Goal: Complete application form: Complete application form

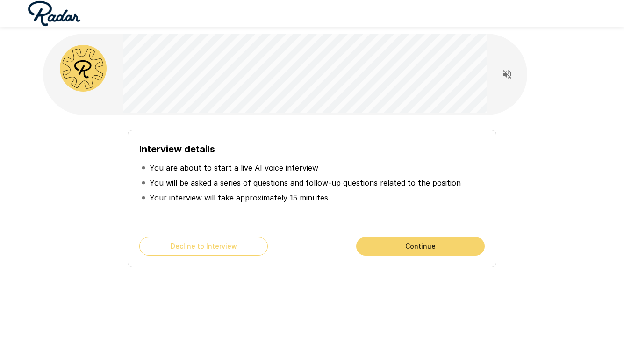
click at [373, 243] on button "Continue" at bounding box center [420, 246] width 128 height 19
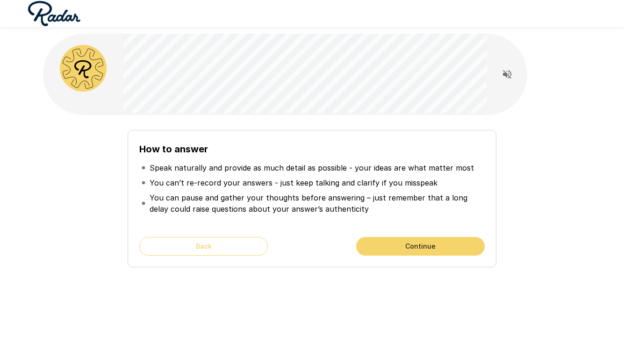
click at [373, 243] on button "Continue" at bounding box center [420, 246] width 128 height 19
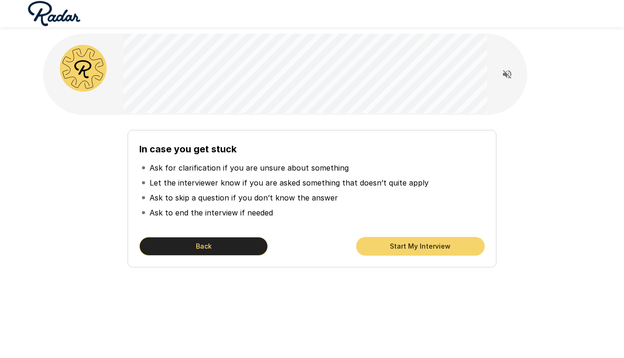
click at [185, 247] on button "Back" at bounding box center [203, 246] width 128 height 19
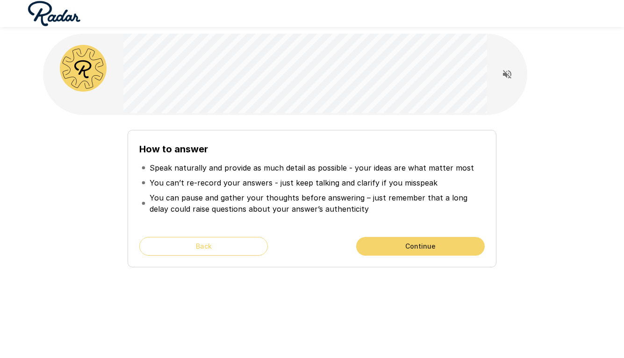
click at [185, 247] on button "Back" at bounding box center [203, 246] width 128 height 19
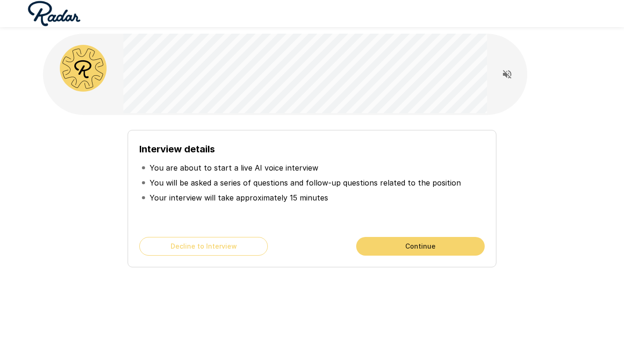
click at [394, 250] on button "Continue" at bounding box center [420, 246] width 128 height 19
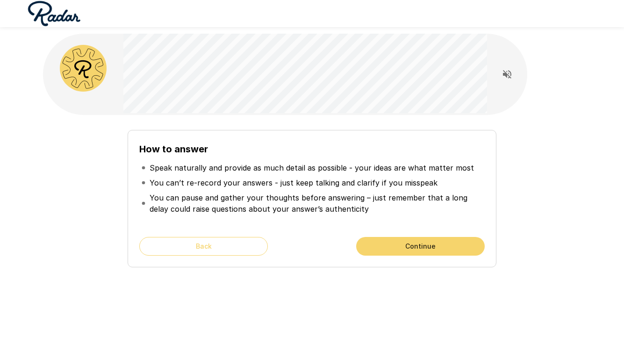
click at [394, 246] on button "Continue" at bounding box center [420, 246] width 128 height 19
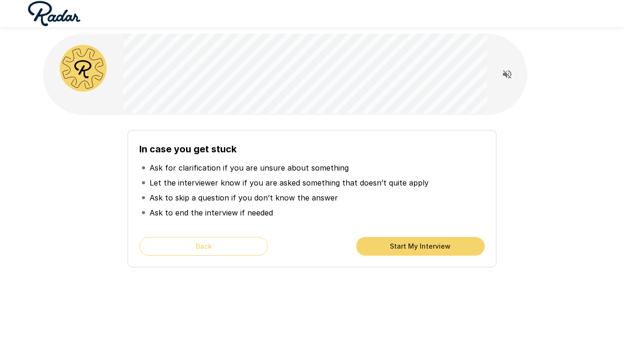
click at [394, 246] on button "Start My Interview" at bounding box center [420, 246] width 128 height 19
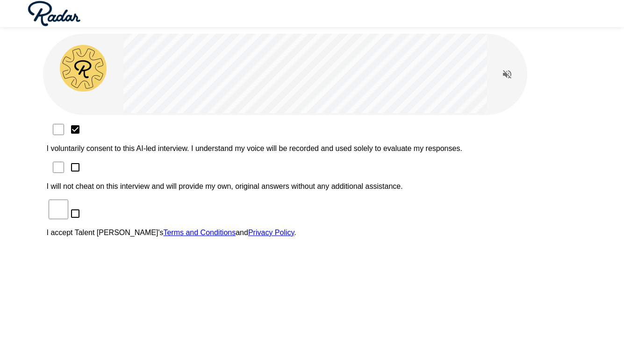
click at [118, 142] on div "I voluntarily consent to this AI-led interview. I understand my voice will be r…" at bounding box center [312, 183] width 531 height 122
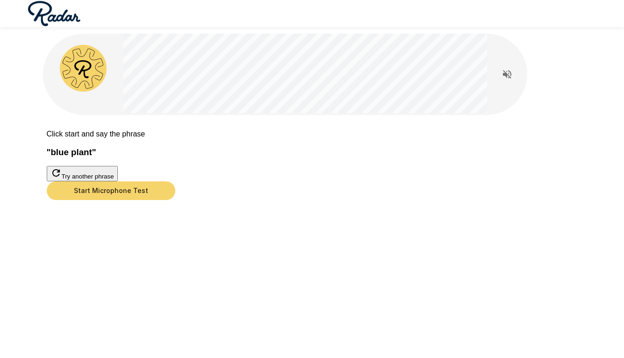
click at [175, 200] on button "Start Microphone Test" at bounding box center [111, 190] width 128 height 19
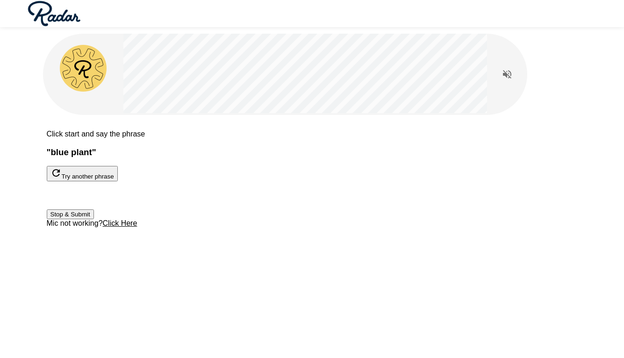
click at [94, 219] on button "Stop & Submit" at bounding box center [70, 214] width 47 height 10
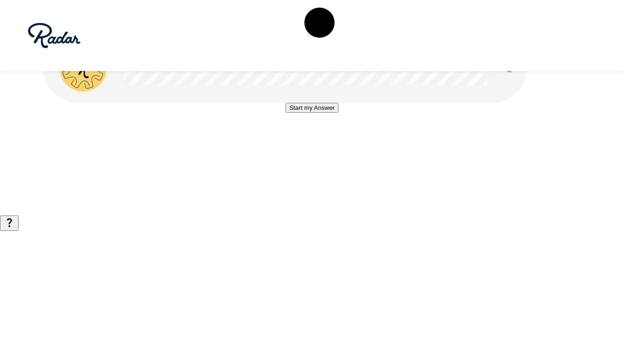
click at [326, 113] on button "Start my Answer" at bounding box center [311, 108] width 53 height 10
click at [326, 141] on button "Stop & Submit" at bounding box center [311, 136] width 47 height 10
click at [324, 113] on button "Start my Answer" at bounding box center [311, 108] width 53 height 10
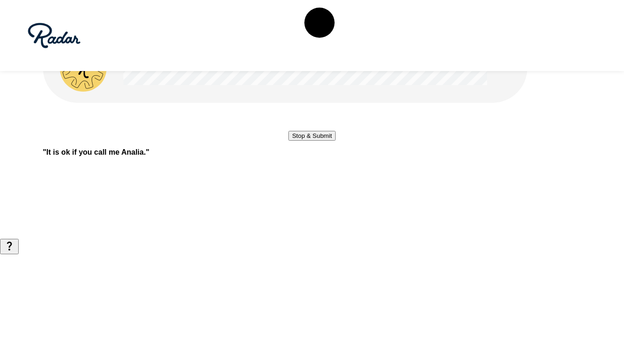
click at [324, 141] on button "Stop & Submit" at bounding box center [311, 136] width 47 height 10
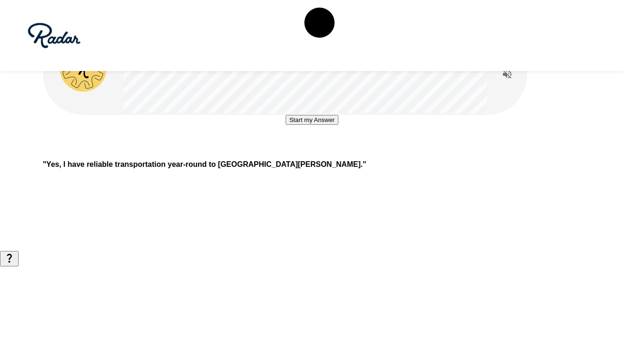
click at [305, 125] on button "Start my Answer" at bounding box center [311, 120] width 53 height 10
click at [305, 153] on button "Stop & Submit" at bounding box center [311, 148] width 47 height 10
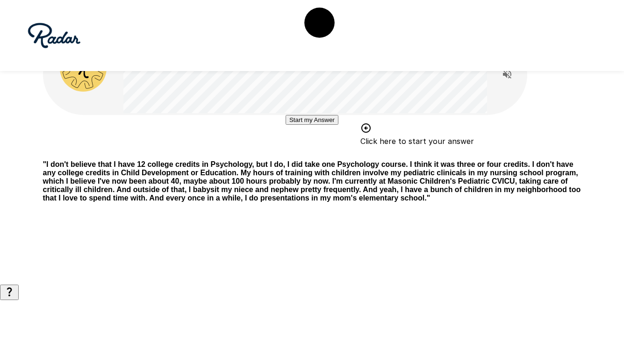
click at [325, 125] on button "Start my Answer" at bounding box center [311, 120] width 53 height 10
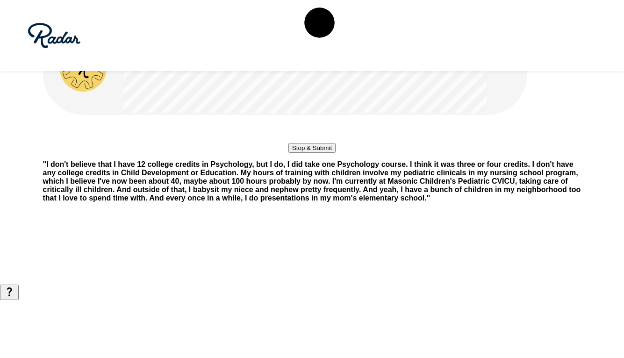
click at [325, 153] on button "Stop & Submit" at bounding box center [311, 148] width 47 height 10
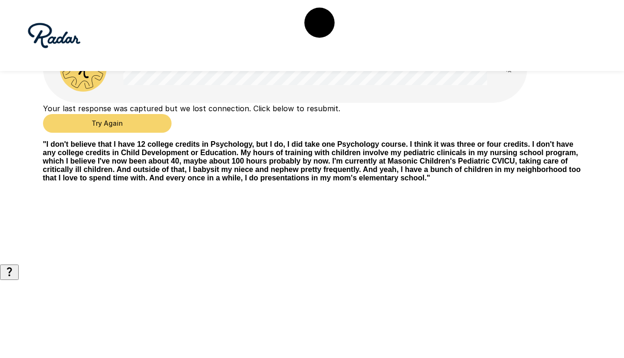
click at [171, 133] on button "Try Again" at bounding box center [107, 123] width 128 height 19
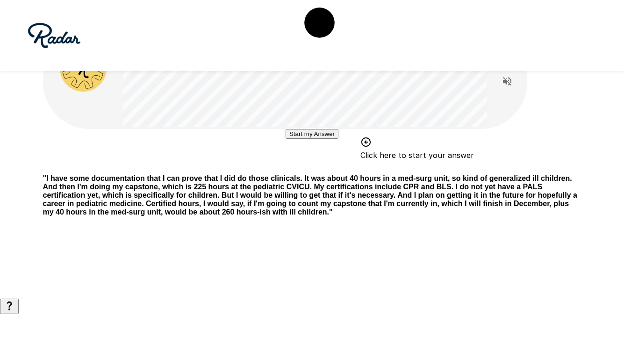
click at [338, 139] on button "Start my Answer" at bounding box center [311, 134] width 53 height 10
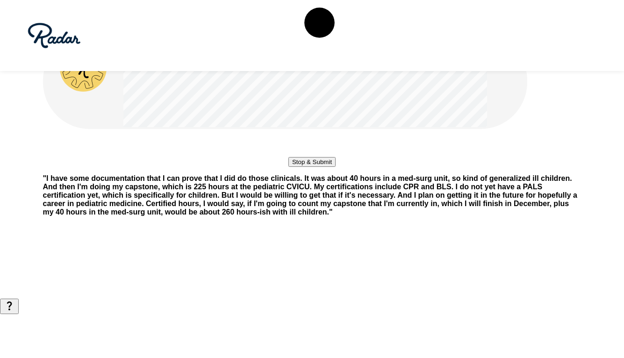
click at [335, 167] on button "Stop & Submit" at bounding box center [311, 162] width 47 height 10
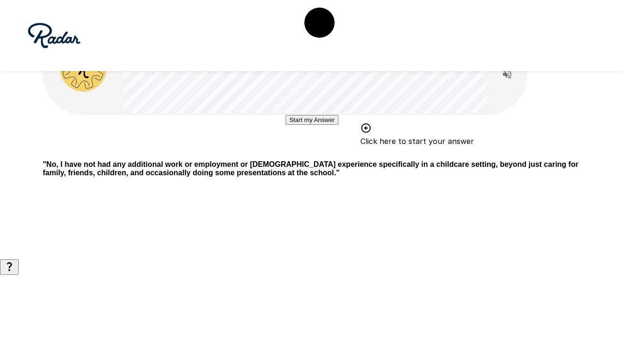
click at [338, 125] on button "Start my Answer" at bounding box center [311, 120] width 53 height 10
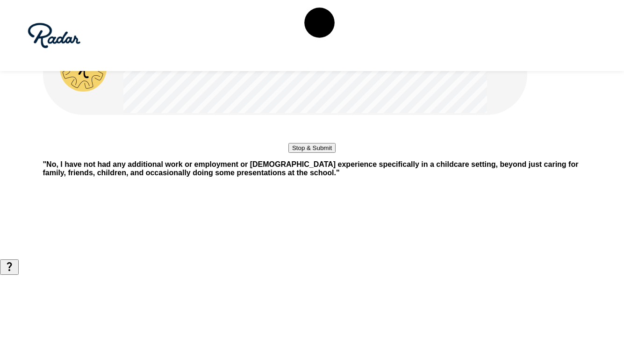
click at [335, 153] on button "Stop & Submit" at bounding box center [311, 148] width 47 height 10
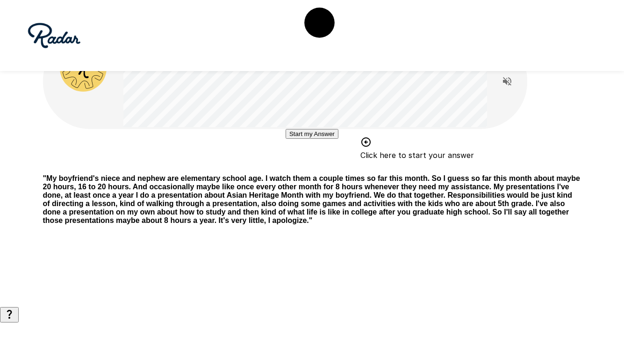
click at [336, 139] on button "Start my Answer" at bounding box center [311, 134] width 53 height 10
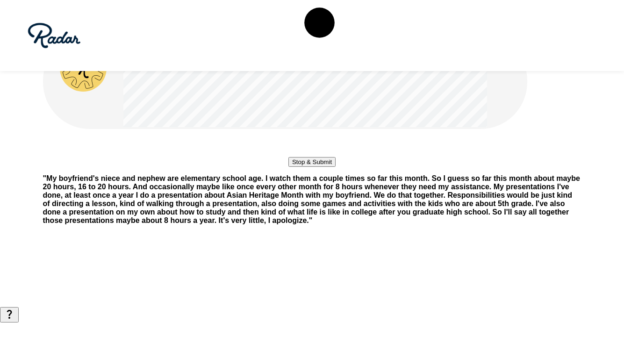
click at [335, 167] on button "Stop & Submit" at bounding box center [311, 162] width 47 height 10
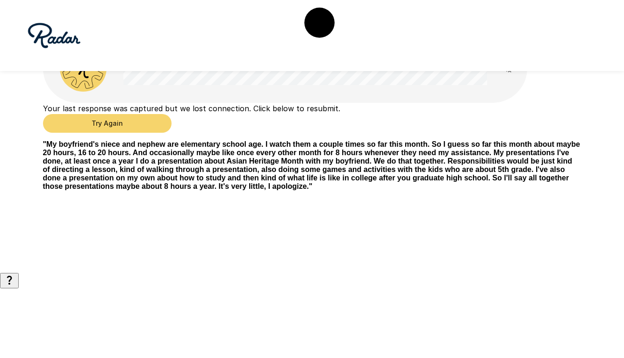
click at [171, 133] on button "Try Again" at bounding box center [107, 123] width 128 height 19
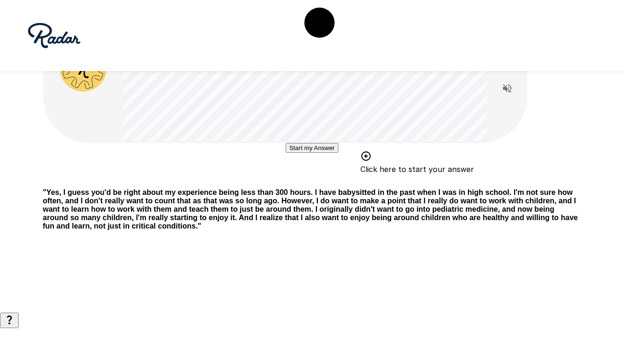
click at [285, 153] on button "Start my Answer" at bounding box center [311, 148] width 53 height 10
click at [288, 181] on button "Stop & Submit" at bounding box center [311, 176] width 47 height 10
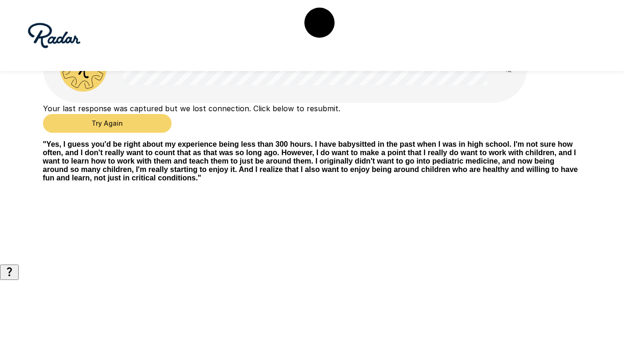
click at [171, 133] on button "Try Again" at bounding box center [107, 123] width 128 height 19
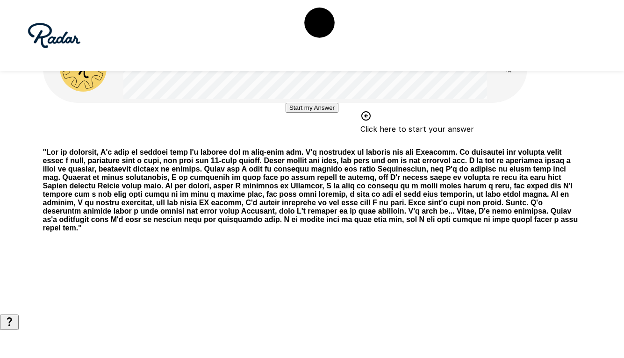
click at [285, 113] on button "Start my Answer" at bounding box center [311, 108] width 53 height 10
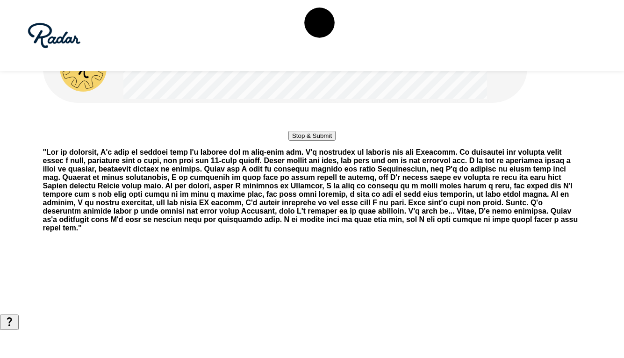
click at [288, 141] on button "Stop & Submit" at bounding box center [311, 136] width 47 height 10
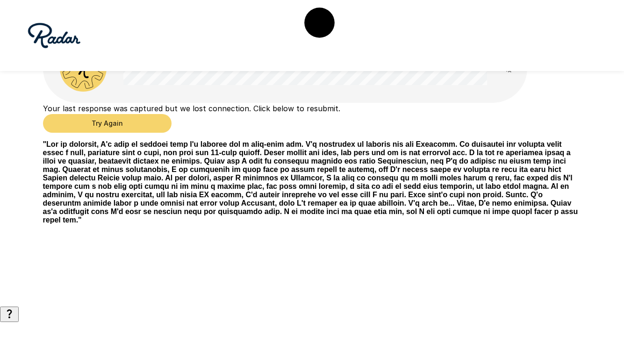
click at [171, 133] on button "Try Again" at bounding box center [107, 123] width 128 height 19
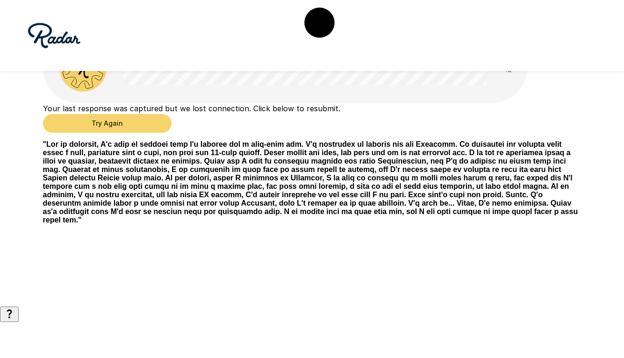
click at [171, 133] on button "Try Again" at bounding box center [107, 123] width 128 height 19
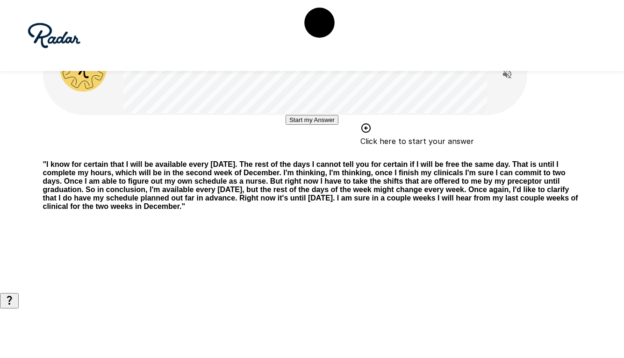
click at [285, 125] on button "Start my Answer" at bounding box center [311, 120] width 53 height 10
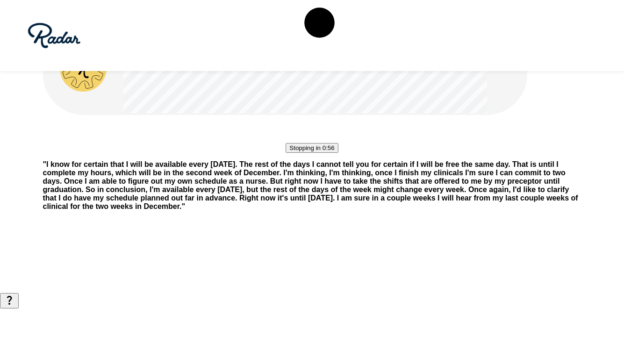
click at [285, 153] on button "Stopping in 0:56" at bounding box center [311, 148] width 52 height 10
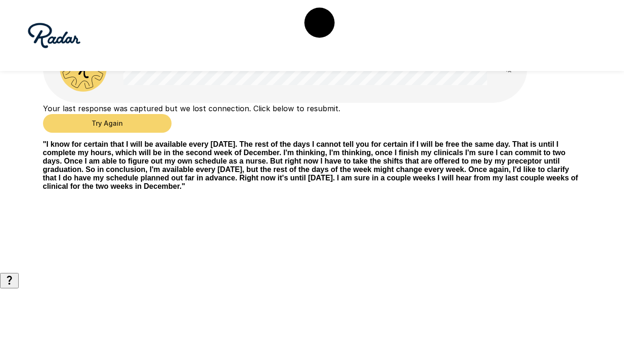
click at [171, 133] on button "Try Again" at bounding box center [107, 123] width 128 height 19
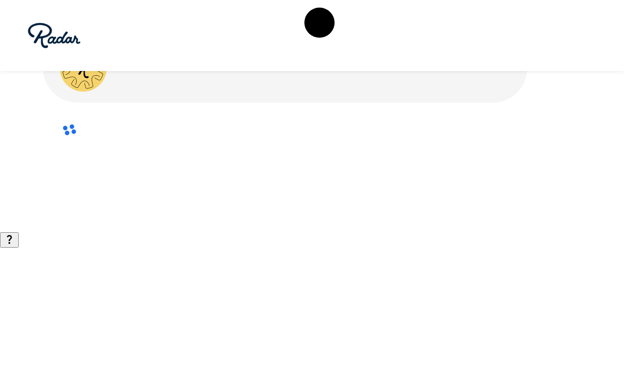
click at [457, 157] on div at bounding box center [312, 130] width 538 height 55
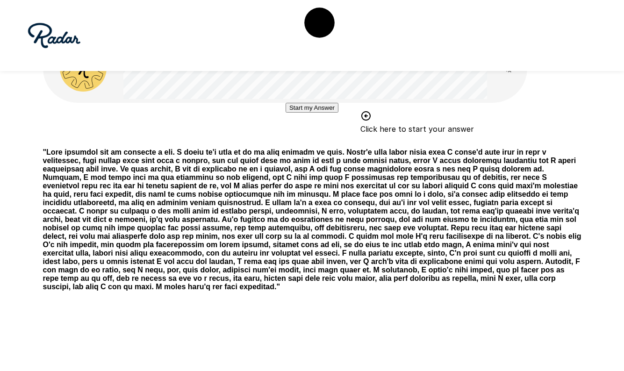
click at [315, 113] on button "Start my Answer" at bounding box center [311, 108] width 53 height 10
click at [315, 141] on button "Stop & Submit" at bounding box center [311, 136] width 47 height 10
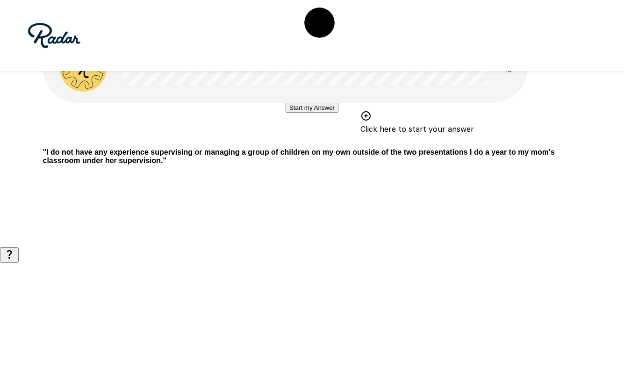
click at [338, 113] on button "Start my Answer" at bounding box center [311, 108] width 53 height 10
click at [335, 141] on button "Stop & Submit" at bounding box center [311, 136] width 47 height 10
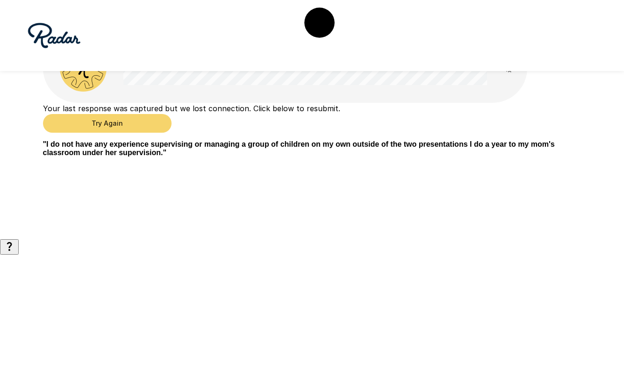
click at [171, 133] on button "Try Again" at bounding box center [107, 123] width 128 height 19
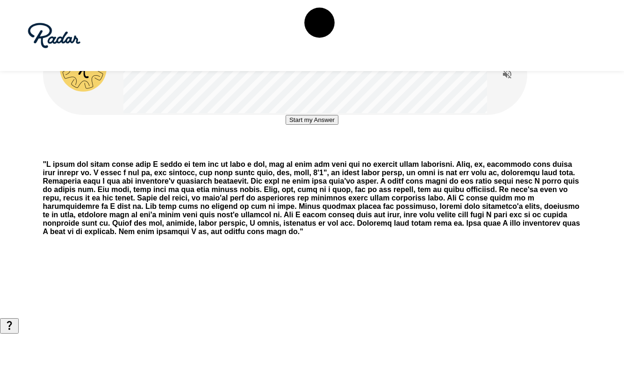
click at [334, 125] on div "Start my Answer" at bounding box center [311, 120] width 53 height 10
click at [330, 125] on button "Start my Answer" at bounding box center [311, 120] width 53 height 10
click at [330, 153] on button "Stop & Submit" at bounding box center [311, 148] width 47 height 10
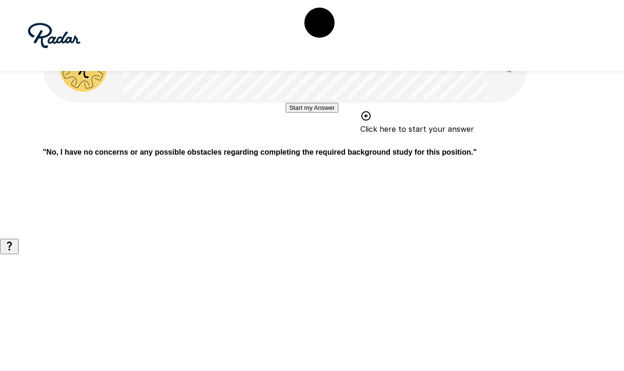
click at [316, 113] on button "Start my Answer" at bounding box center [311, 108] width 53 height 10
click at [316, 141] on button "Stop & Submit" at bounding box center [311, 136] width 47 height 10
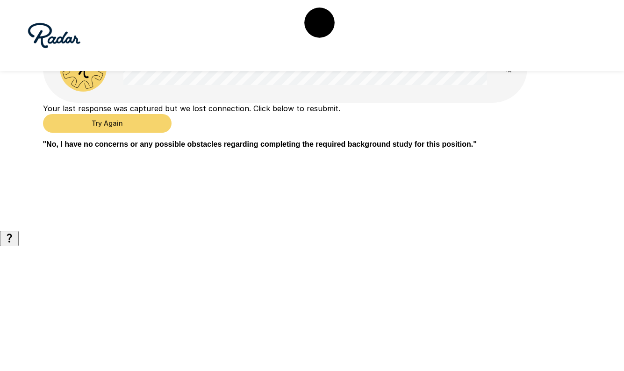
click at [171, 133] on button "Try Again" at bounding box center [107, 123] width 128 height 19
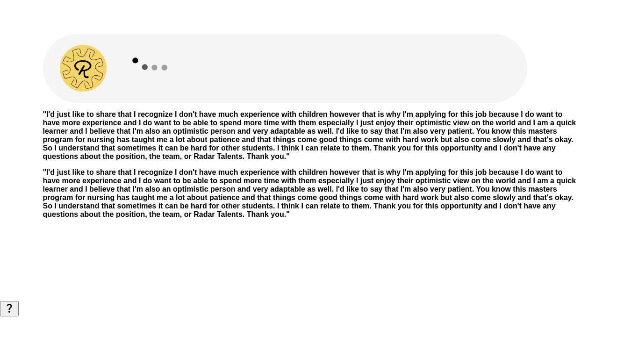
scroll to position [33, 0]
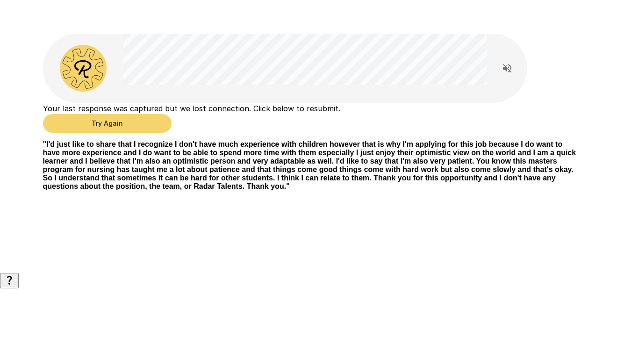
click at [297, 108] on div "Your last response was captured but we lost connection. Click below to resubmit…" at bounding box center [312, 118] width 538 height 30
click at [171, 114] on button "Try Again" at bounding box center [107, 123] width 128 height 19
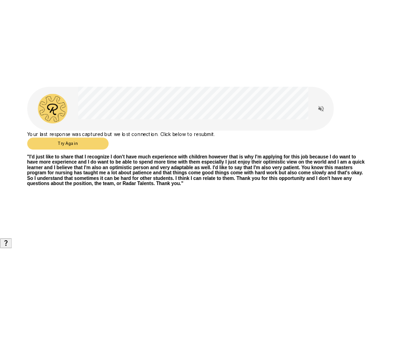
scroll to position [0, 0]
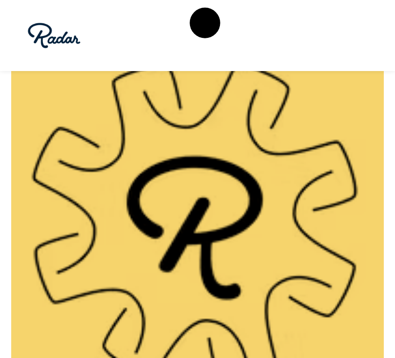
drag, startPoint x: 208, startPoint y: 18, endPoint x: 198, endPoint y: 170, distance: 151.7
